Goal: Obtain resource: Obtain resource

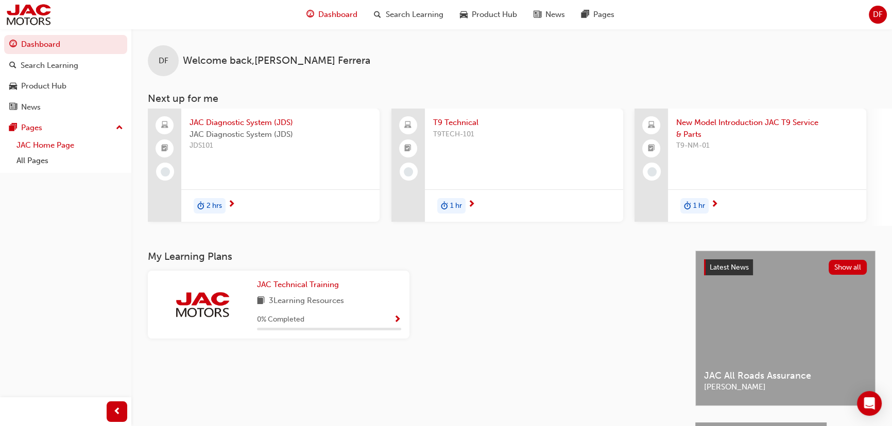
click at [75, 146] on link "JAC Home Page" at bounding box center [69, 146] width 115 height 16
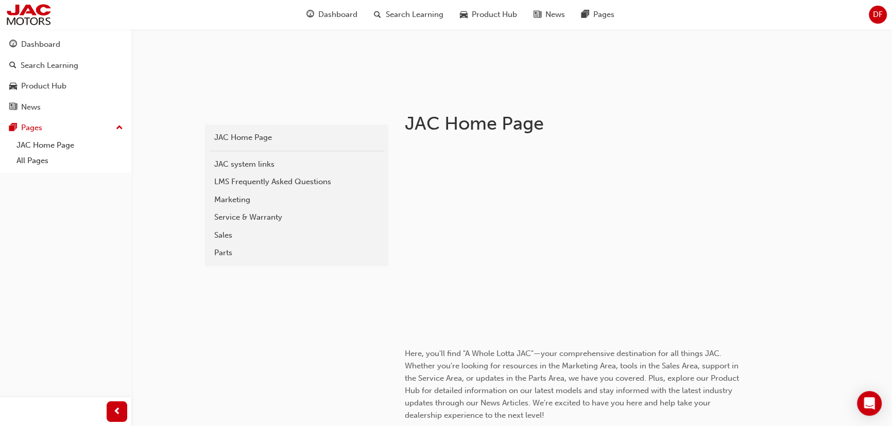
scroll to position [140, 0]
click at [62, 142] on link "JAC Home Page" at bounding box center [69, 146] width 115 height 16
click at [476, 10] on span "Product Hub" at bounding box center [493, 15] width 45 height 12
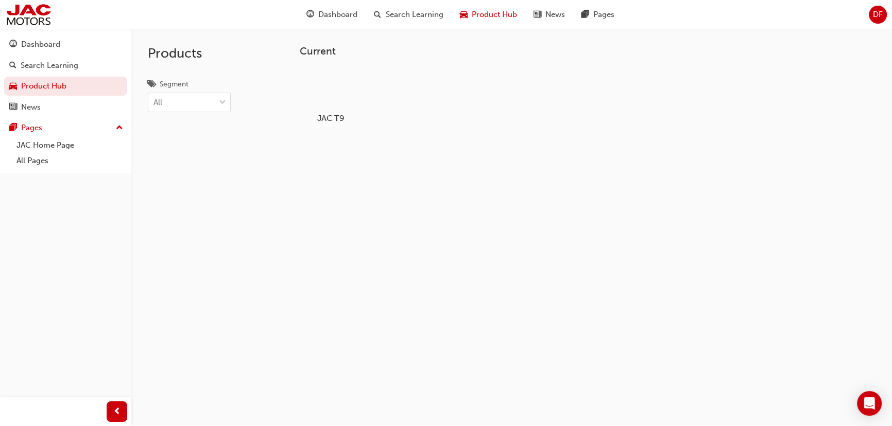
click at [320, 90] on div at bounding box center [330, 88] width 57 height 41
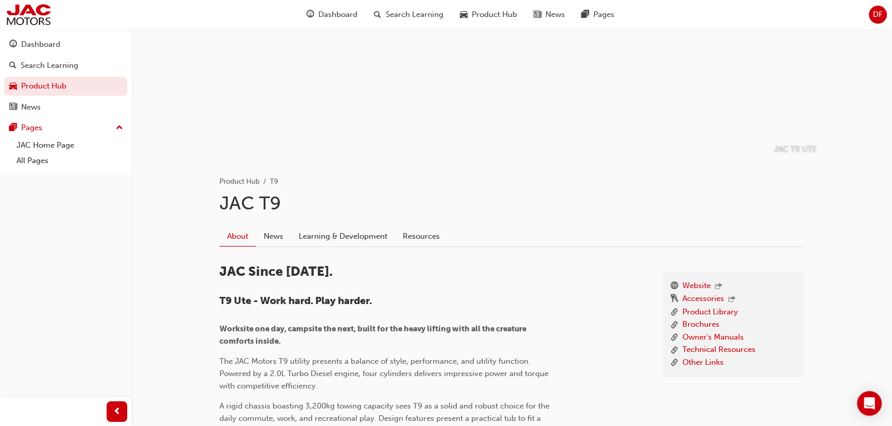
scroll to position [93, 0]
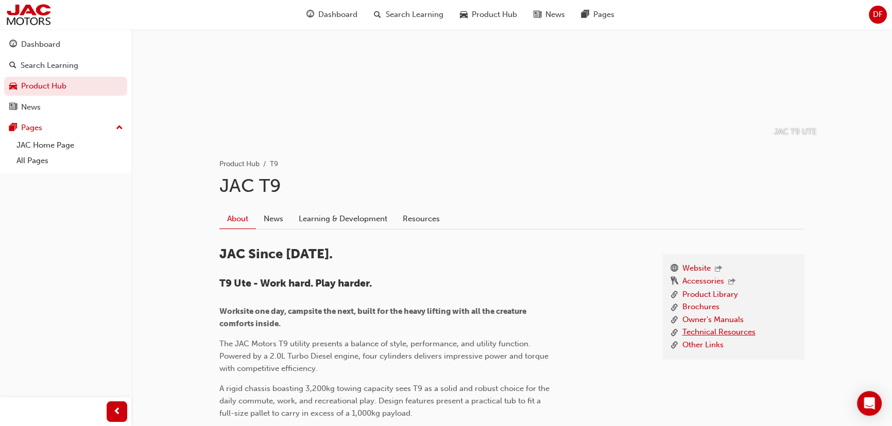
click at [713, 329] on link "Technical Resources" at bounding box center [719, 333] width 73 height 13
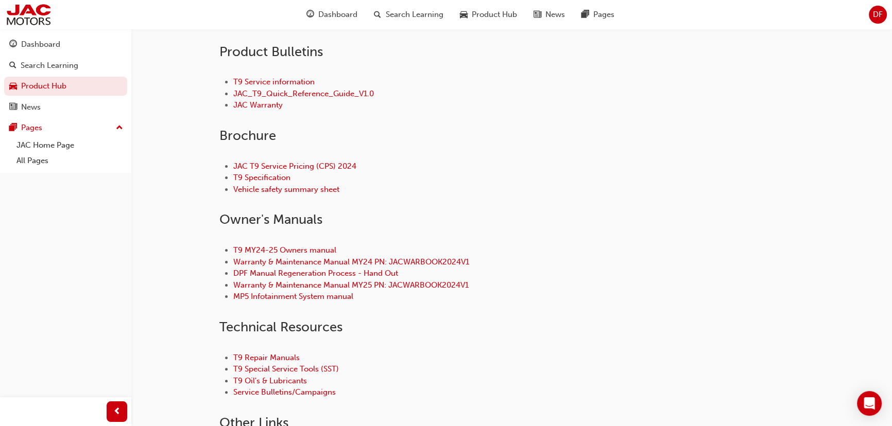
scroll to position [328, 0]
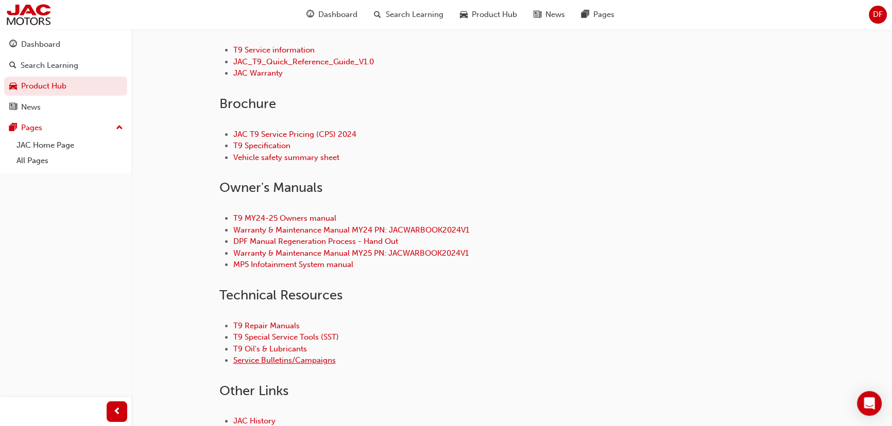
click at [306, 357] on link "Service Bulletins/Campaigns" at bounding box center [284, 360] width 103 height 9
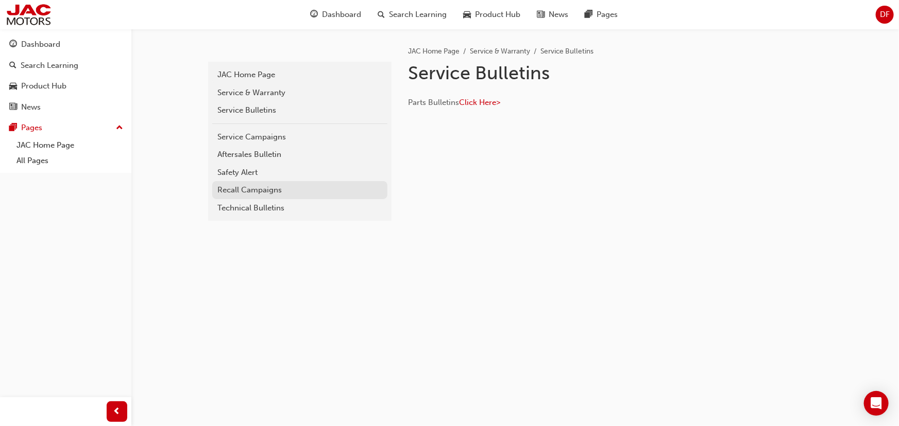
click at [288, 196] on link "Recall Campaigns" at bounding box center [299, 190] width 175 height 18
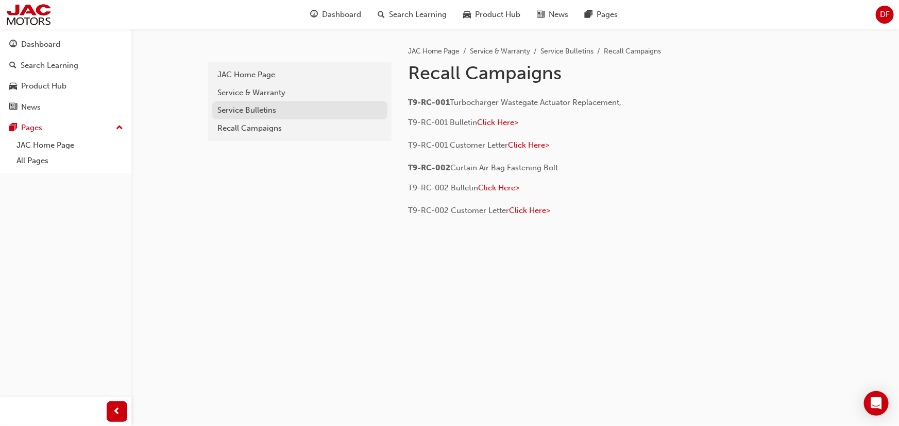
click at [254, 111] on div "Service Bulletins" at bounding box center [299, 111] width 165 height 12
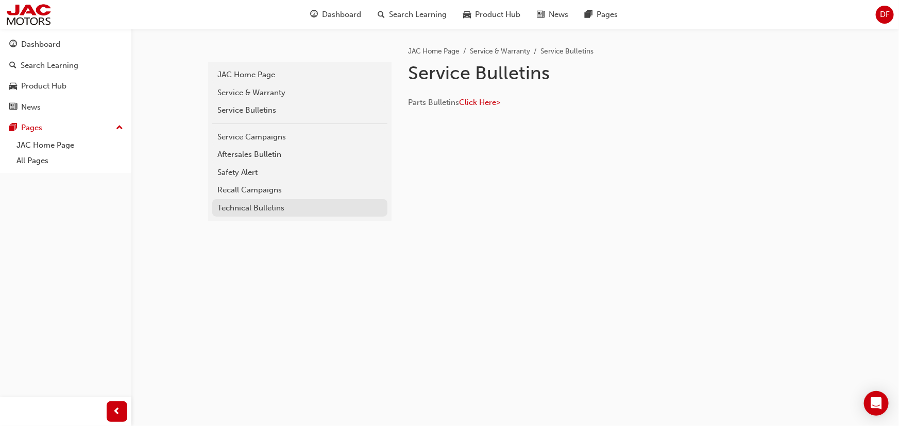
click at [258, 204] on div "Technical Bulletins" at bounding box center [299, 208] width 165 height 12
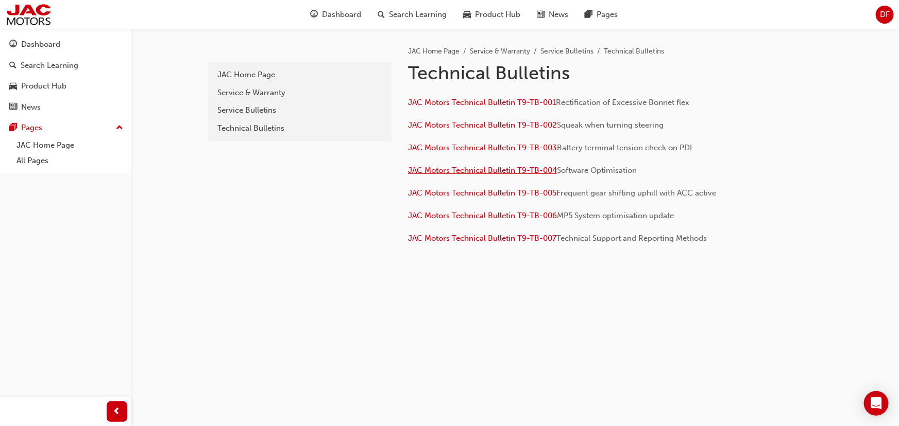
click at [504, 171] on span "JAC Motors Technical Bulletin T9-TB-004" at bounding box center [482, 170] width 149 height 9
click at [254, 114] on div "Service Bulletins" at bounding box center [299, 111] width 165 height 12
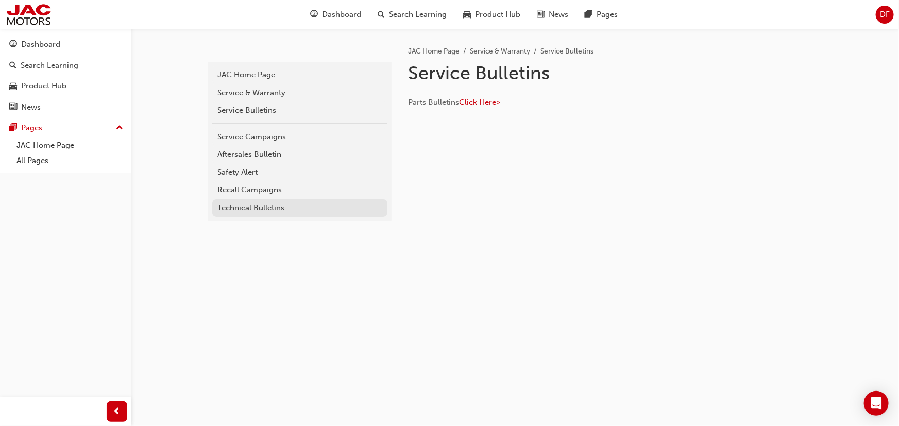
click at [258, 204] on div "Technical Bulletins" at bounding box center [299, 208] width 165 height 12
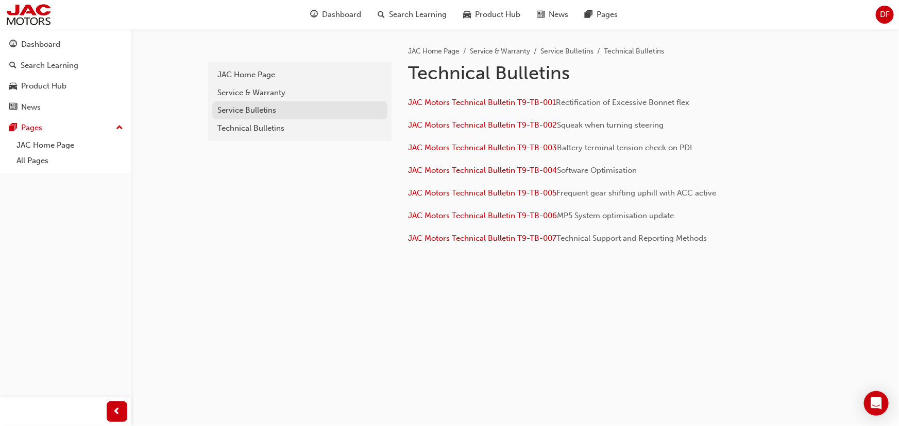
click at [255, 109] on div "Service Bulletins" at bounding box center [299, 111] width 165 height 12
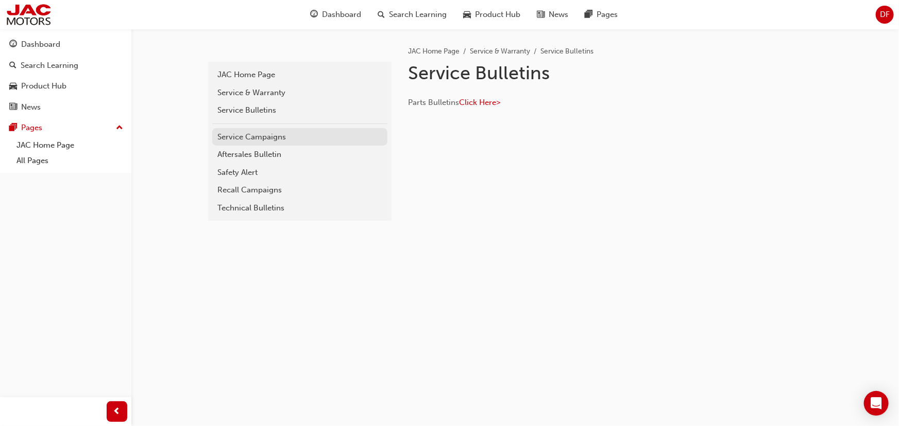
click at [262, 139] on div "Service Campaigns" at bounding box center [299, 137] width 165 height 12
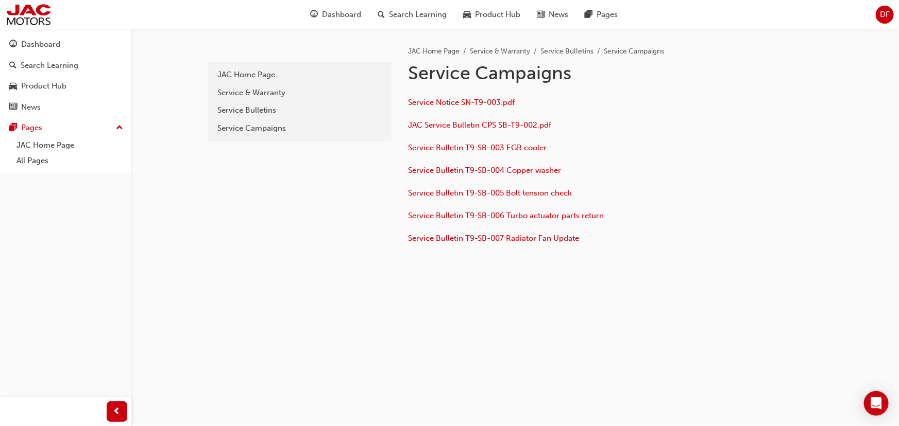
click at [493, 245] on p "Service Bulletin T9-SB-007 Radiator Fan Update" at bounding box center [575, 239] width 335 height 15
click at [493, 242] on span "Service Bulletin T9-SB-007 Radiator Fan Update" at bounding box center [493, 238] width 171 height 9
